Goal: Information Seeking & Learning: Learn about a topic

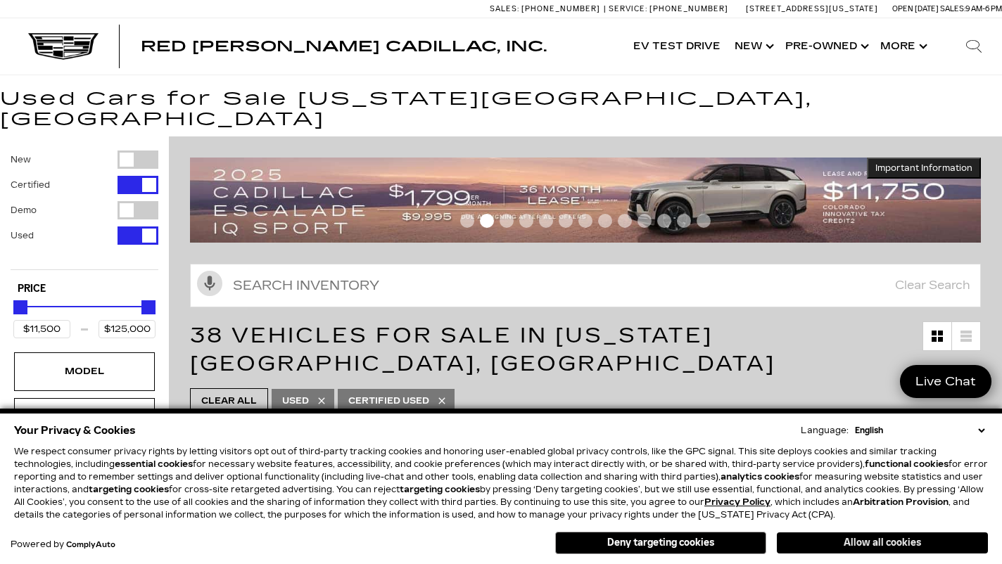
click at [864, 549] on button "Allow all cookies" at bounding box center [882, 542] width 211 height 21
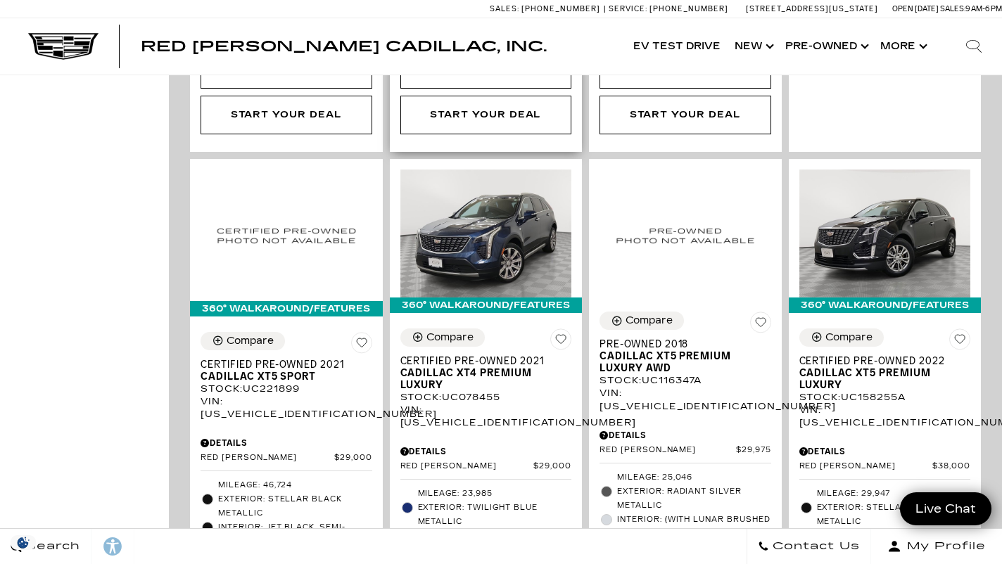
scroll to position [855, 0]
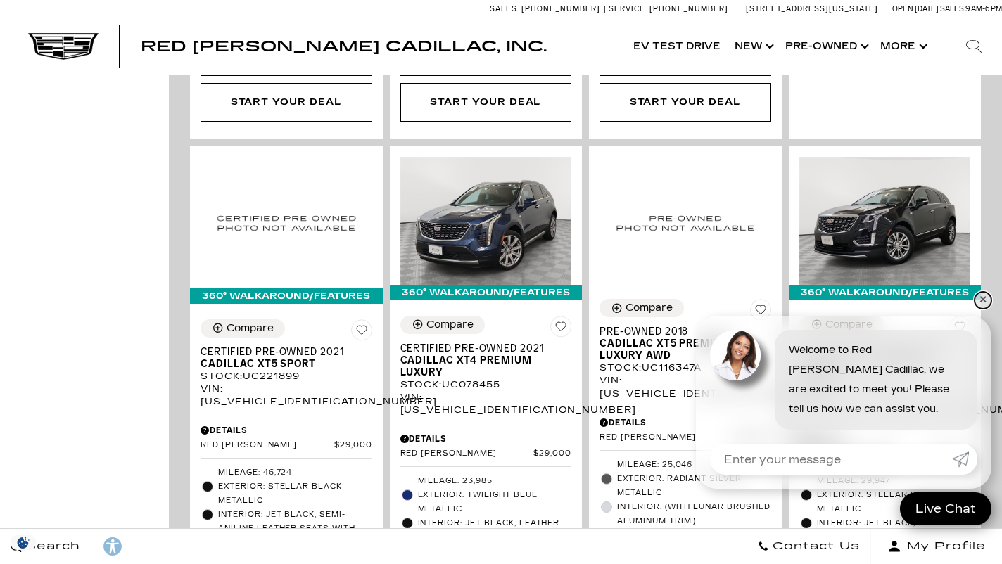
click at [982, 304] on link "✕" at bounding box center [982, 300] width 17 height 17
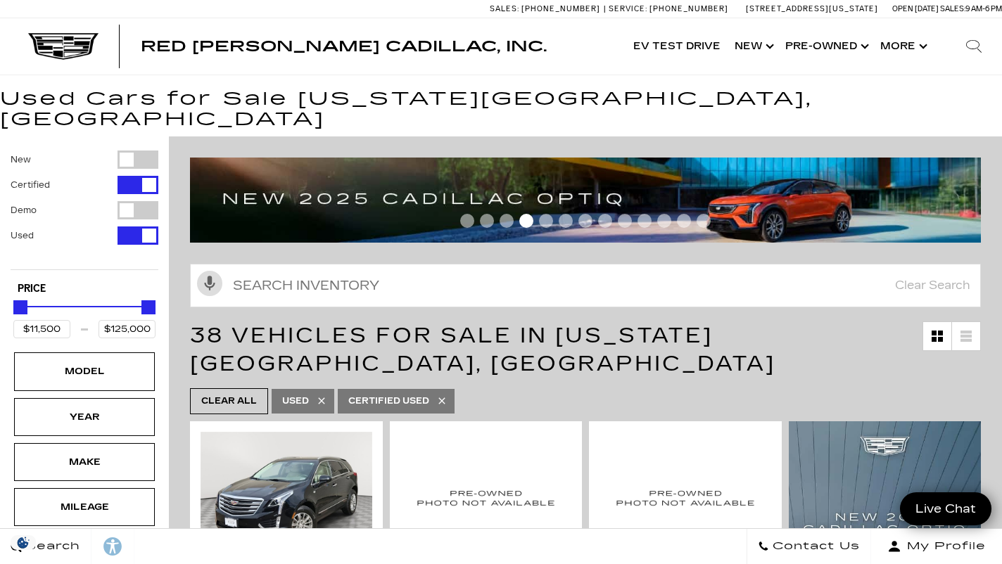
scroll to position [0, 0]
click at [132, 176] on div "Filter by Vehicle Type" at bounding box center [137, 185] width 41 height 18
click at [141, 151] on div "Filter by Vehicle Type" at bounding box center [137, 160] width 41 height 18
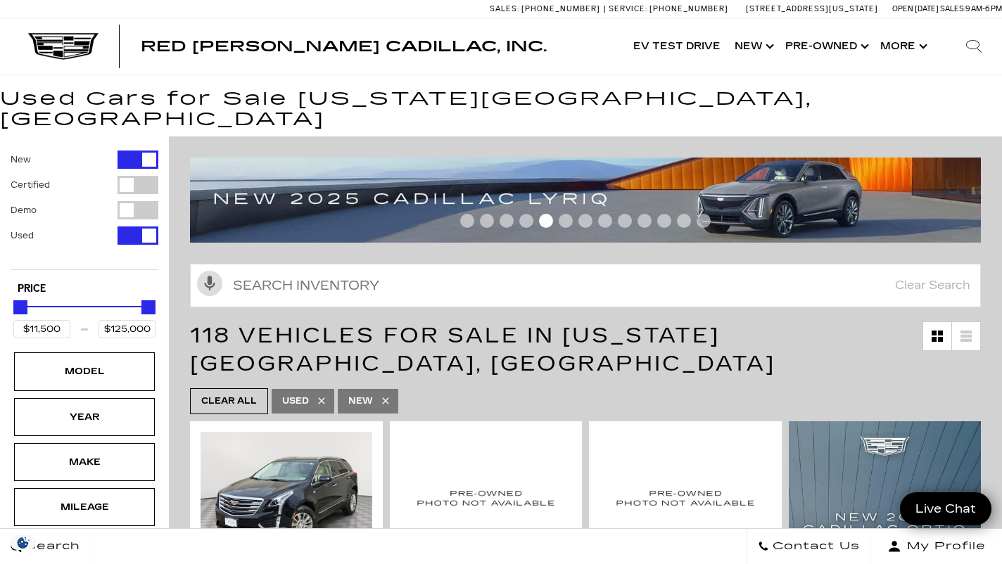
type input "$158,810"
click at [136, 226] on div "Filter by Vehicle Type" at bounding box center [137, 235] width 41 height 18
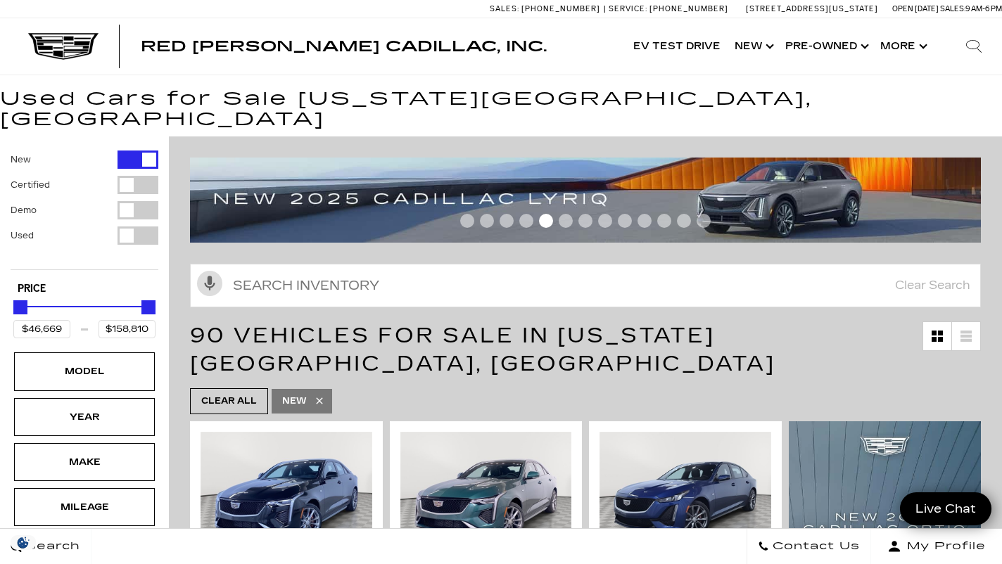
click at [137, 201] on div "Filter by Vehicle Type" at bounding box center [137, 210] width 41 height 18
type input "$45,985"
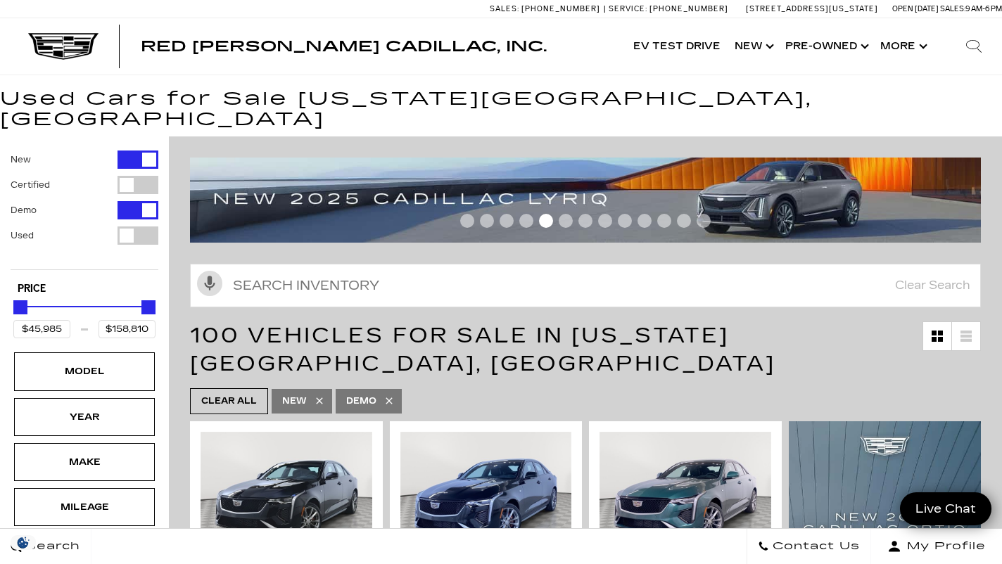
click at [143, 151] on div "Filter by Vehicle Type" at bounding box center [137, 160] width 41 height 18
type input "$134,955"
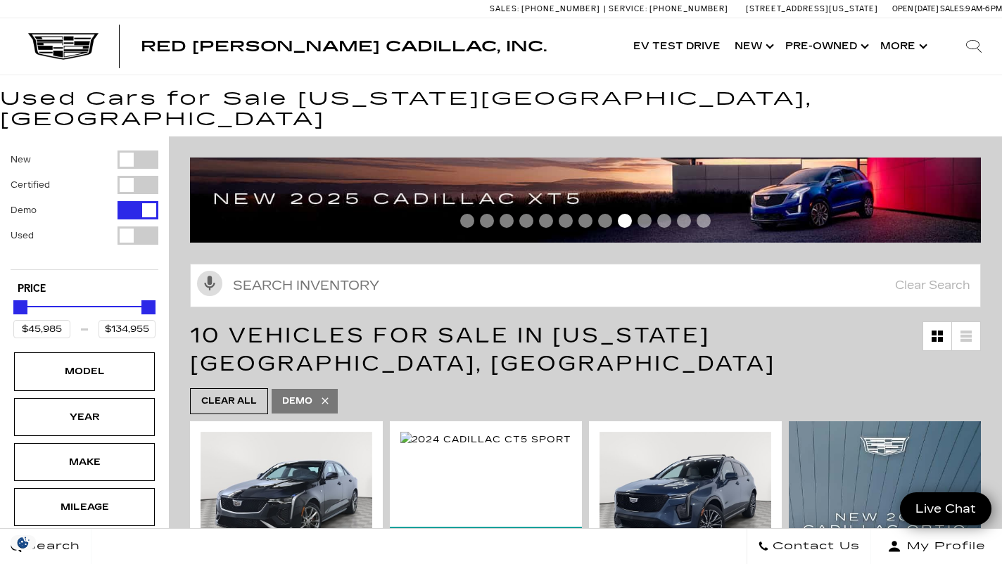
click at [130, 201] on div "Filter by Vehicle Type" at bounding box center [137, 210] width 41 height 18
type input "$11,500"
type input "$158,810"
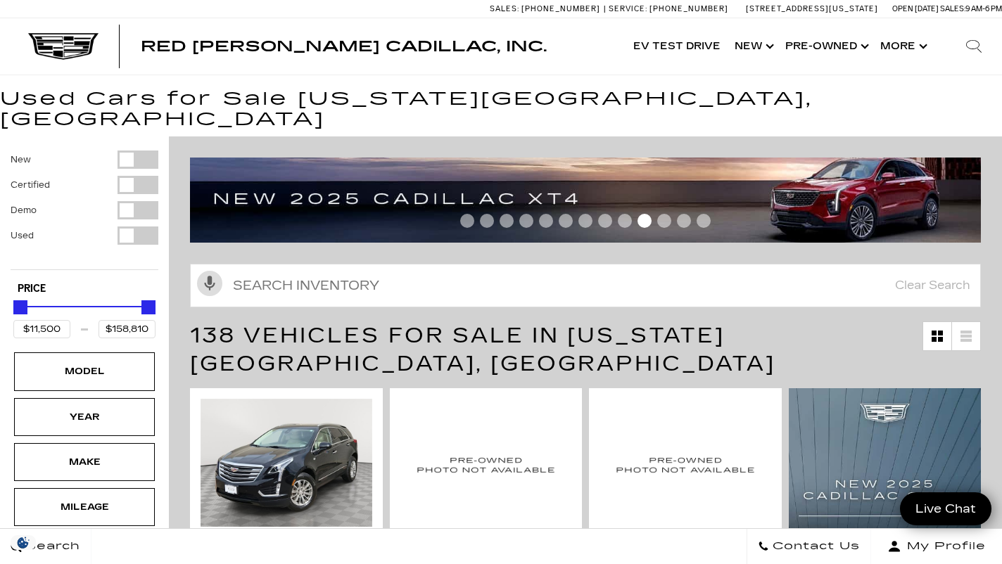
click at [134, 151] on div "Filter by Vehicle Type" at bounding box center [137, 160] width 41 height 18
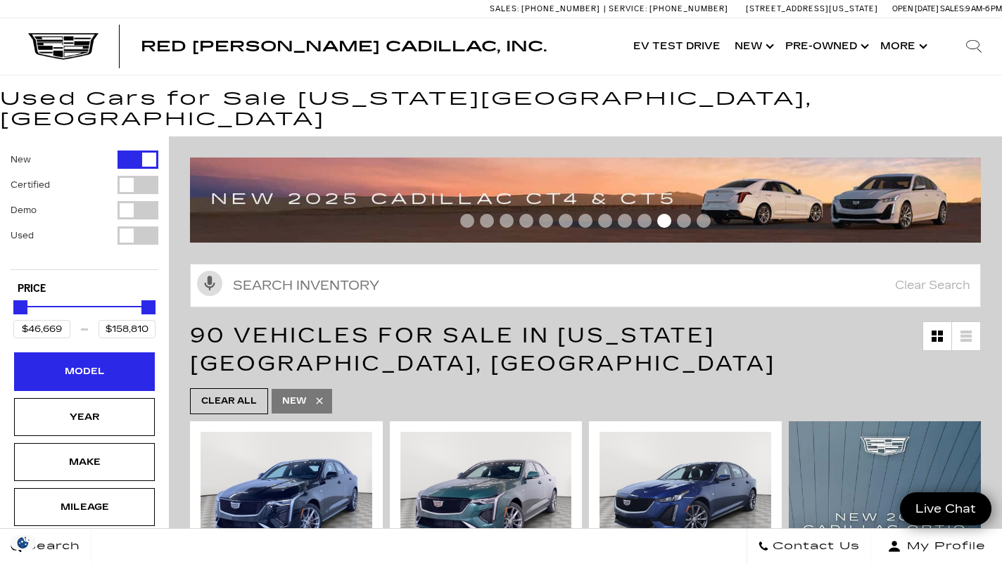
click at [91, 364] on div "Model" at bounding box center [84, 371] width 141 height 38
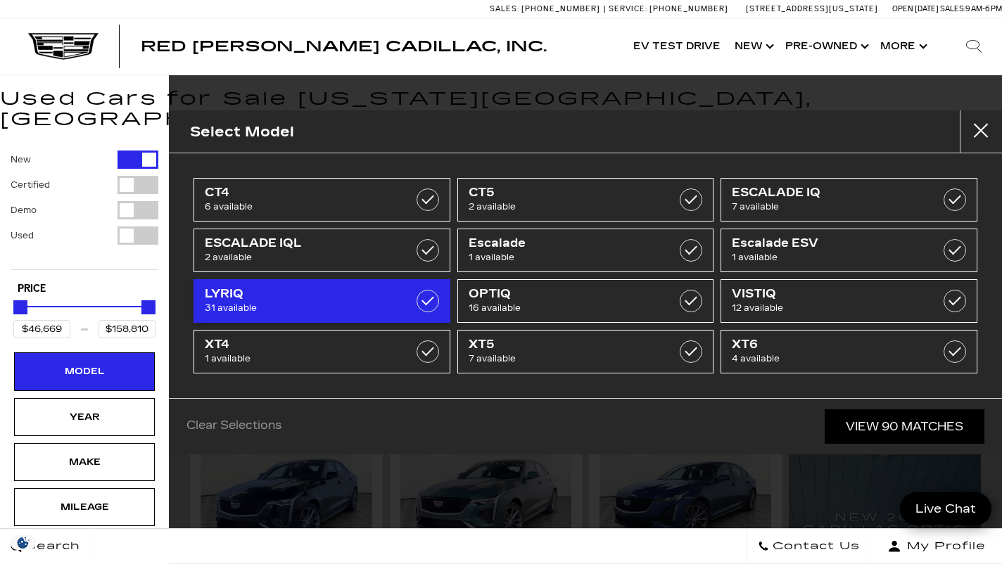
click at [355, 298] on span "LYRIQ" at bounding box center [304, 294] width 199 height 14
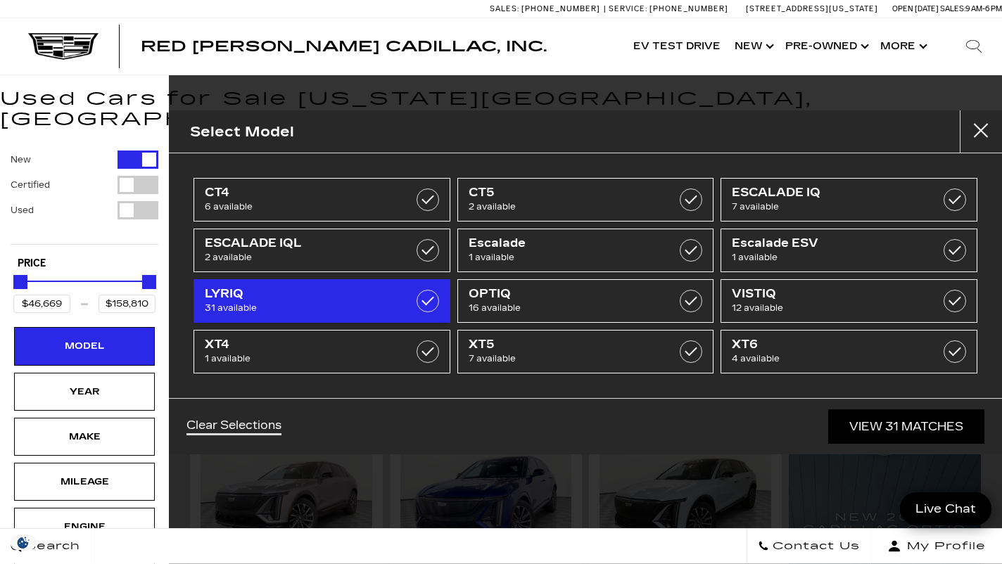
type input "$64,289"
type input "$91,110"
checkbox input "true"
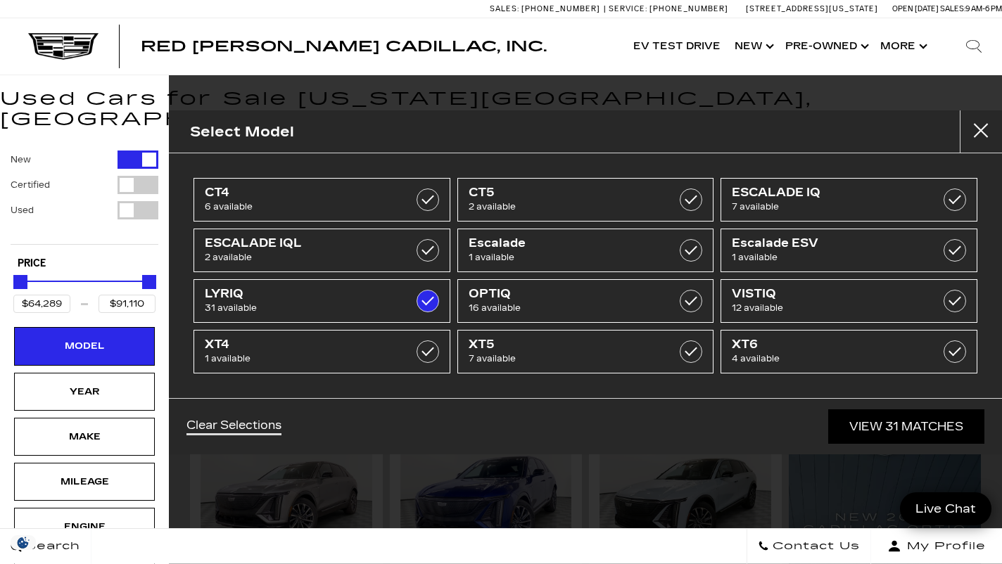
click at [896, 423] on link "View 31 Matches" at bounding box center [906, 426] width 156 height 34
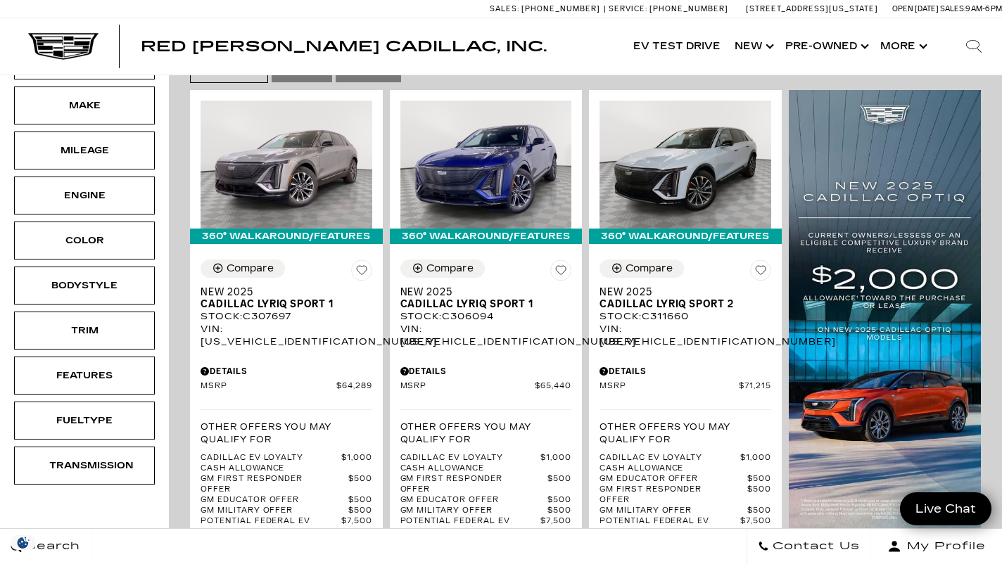
scroll to position [299, 0]
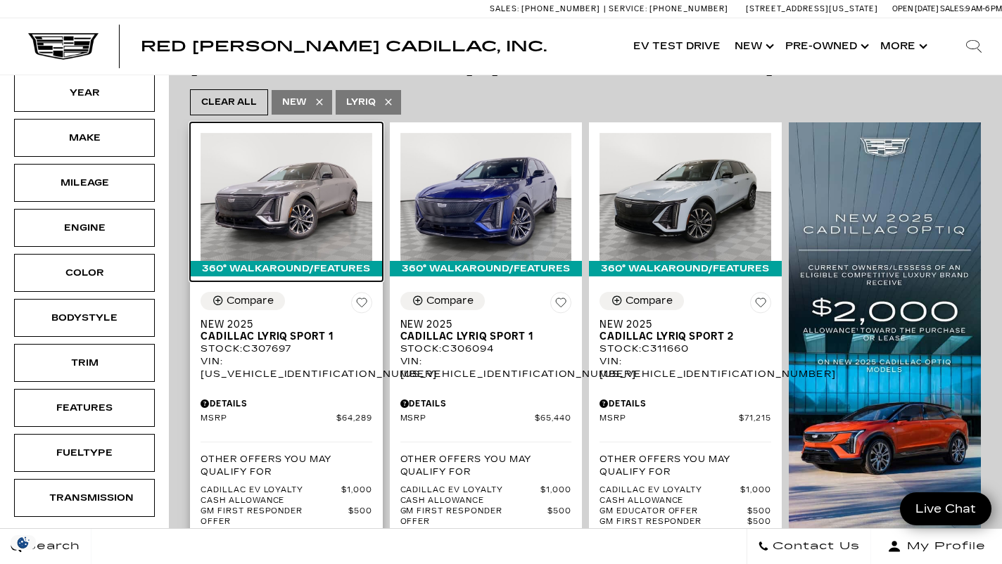
click at [281, 136] on img at bounding box center [286, 197] width 172 height 129
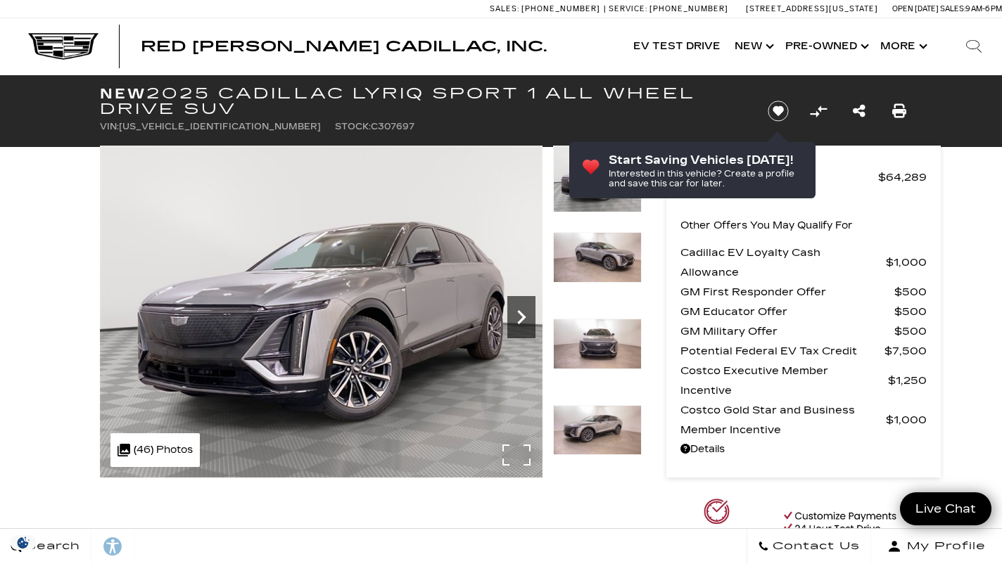
click at [520, 307] on icon "Next" at bounding box center [521, 317] width 28 height 28
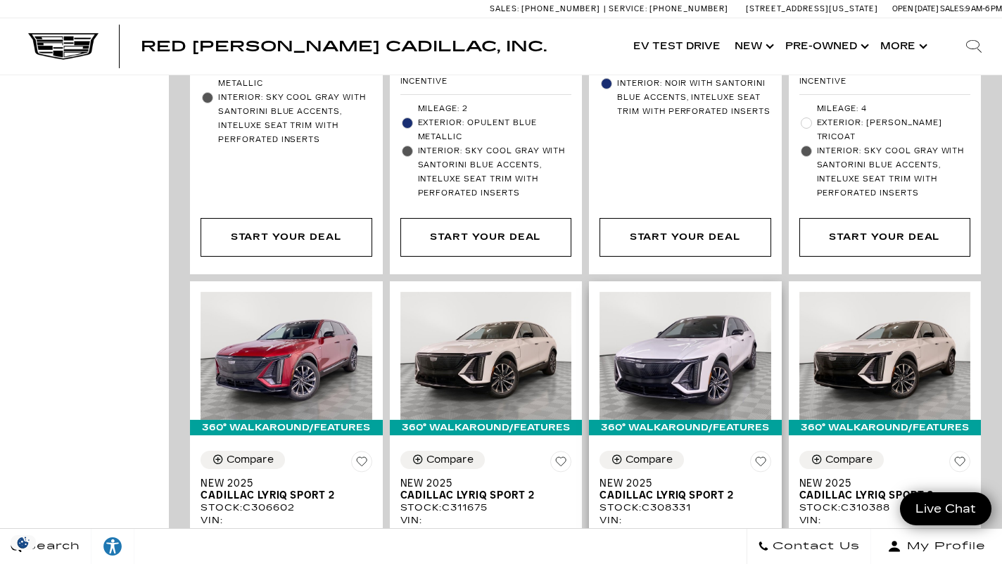
scroll to position [2209, 0]
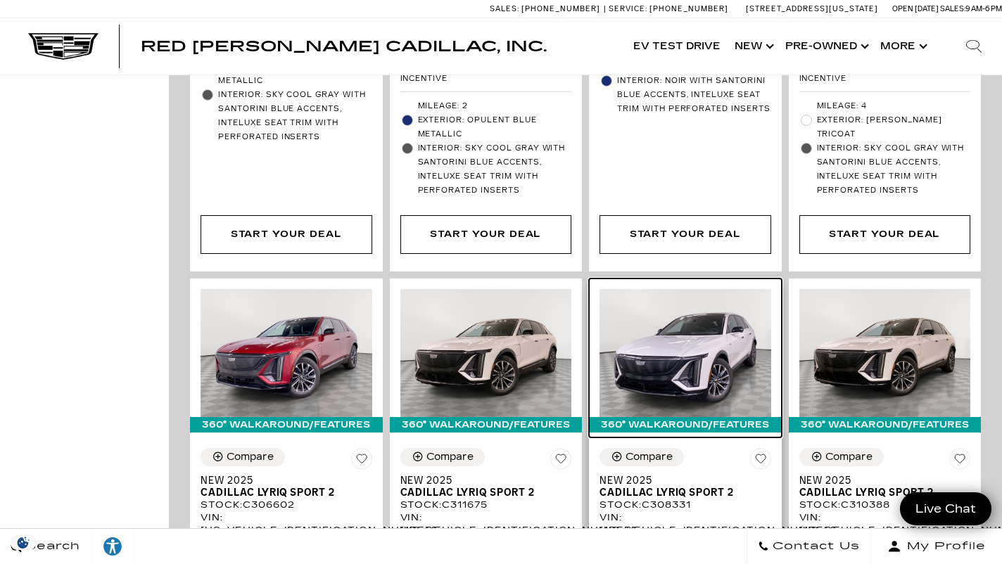
click at [670, 289] on img at bounding box center [685, 353] width 172 height 129
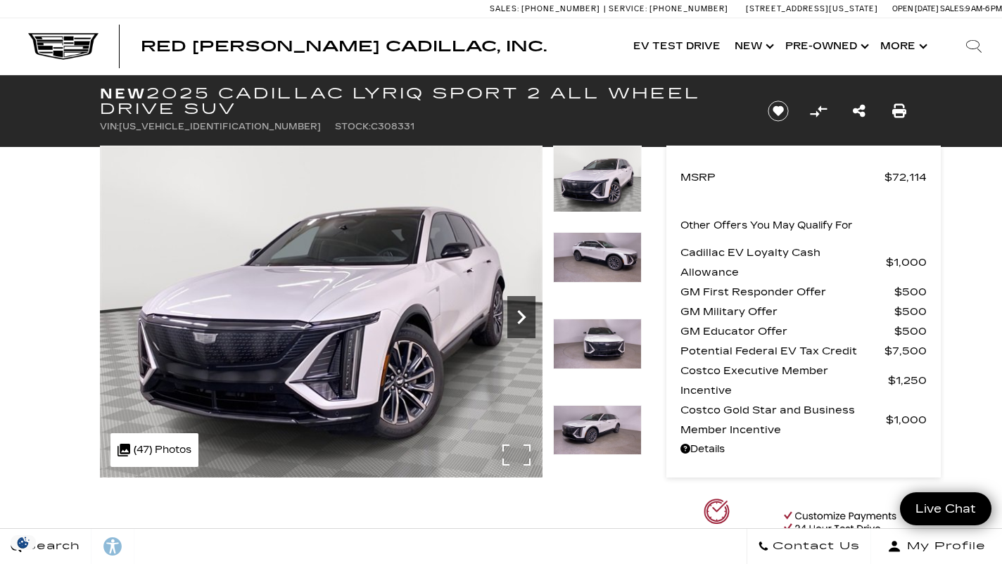
click at [528, 312] on icon "Next" at bounding box center [521, 317] width 28 height 28
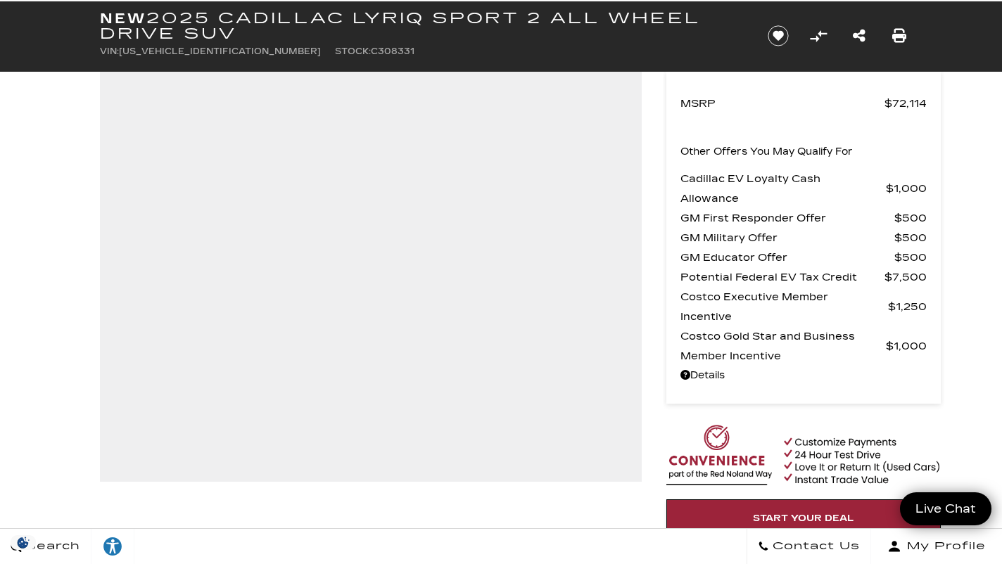
scroll to position [79, 0]
